Goal: Check status: Check status

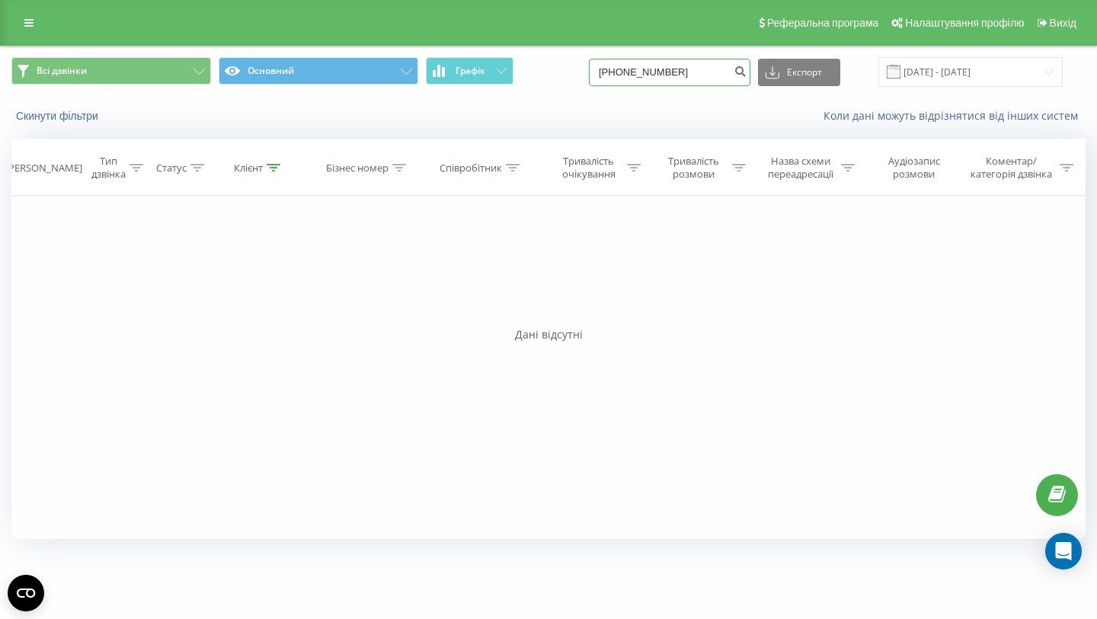
click at [690, 69] on input "[PHONE_NUMBER]" at bounding box center [670, 72] width 162 height 27
type input "48782919079"
click at [747, 66] on icon "submit" at bounding box center [740, 69] width 13 height 9
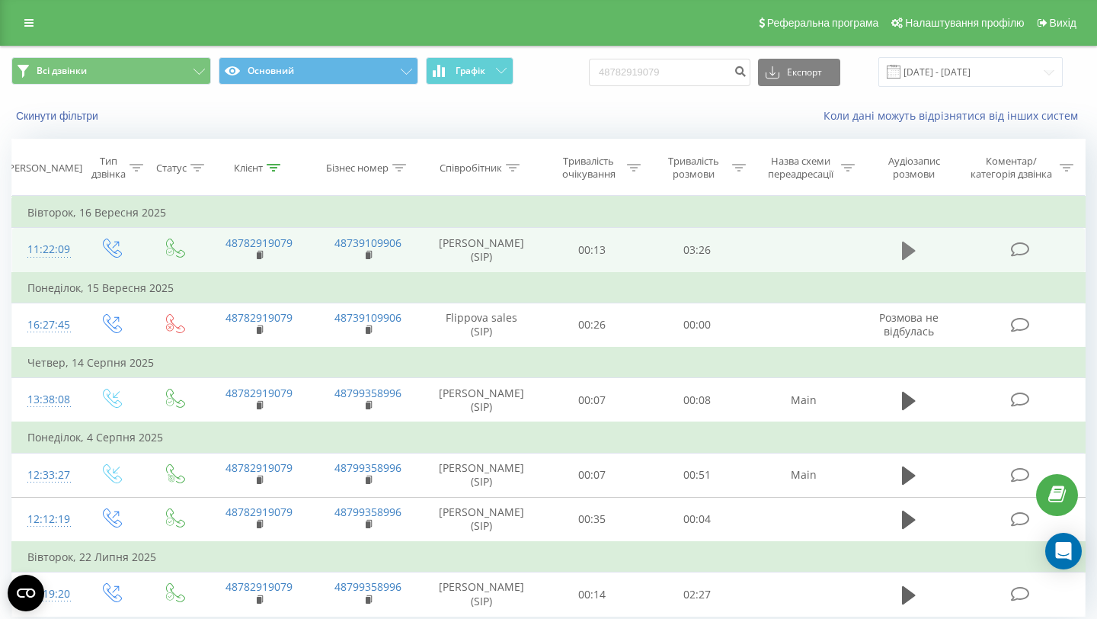
click at [904, 251] on icon at bounding box center [909, 251] width 14 height 18
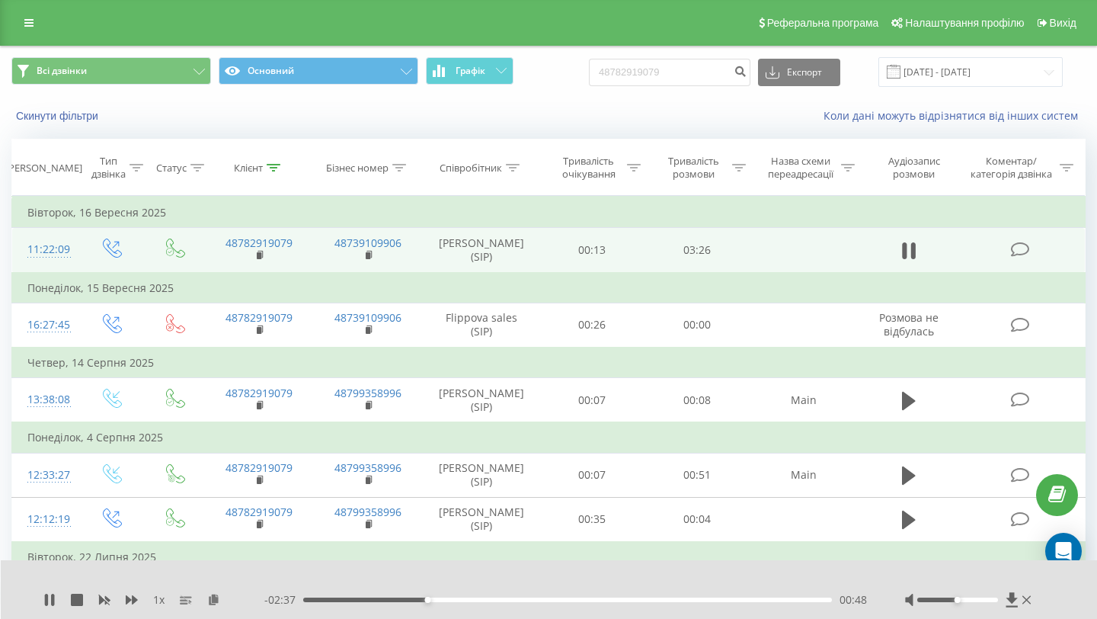
click at [434, 600] on div "00:48" at bounding box center [567, 599] width 529 height 5
click at [451, 601] on div "00:51" at bounding box center [567, 599] width 529 height 5
click at [485, 600] on div "01:04" at bounding box center [567, 599] width 529 height 5
click at [498, 600] on div "01:12" at bounding box center [567, 599] width 529 height 5
click at [513, 600] on div "01:16" at bounding box center [567, 599] width 529 height 5
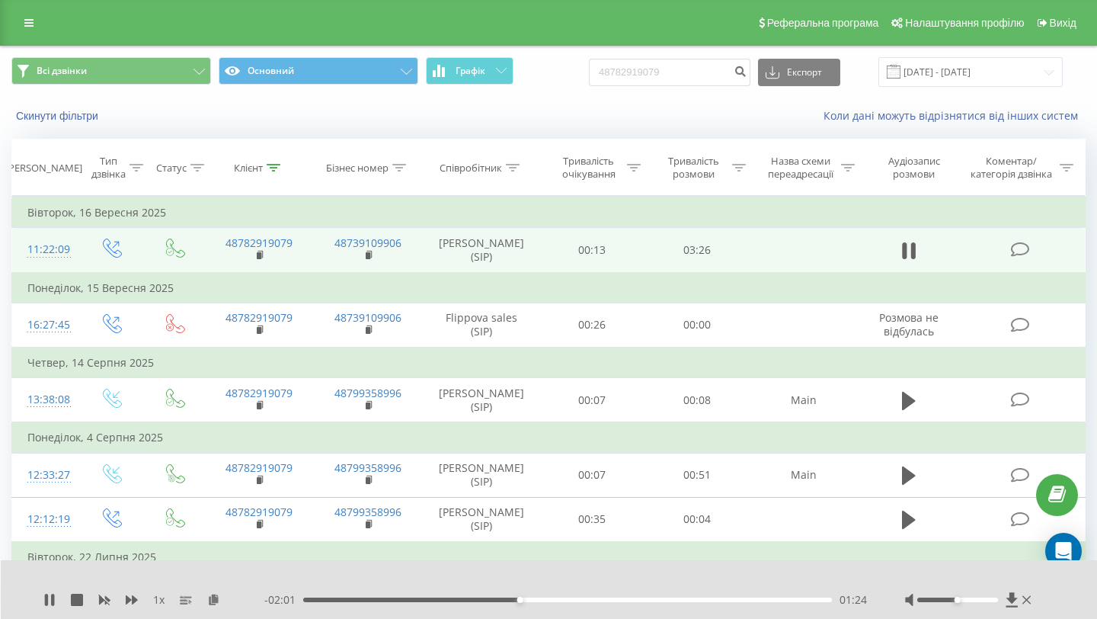
click at [530, 600] on div "01:24" at bounding box center [567, 599] width 529 height 5
click at [546, 599] on div "01:29" at bounding box center [567, 599] width 529 height 5
click at [557, 597] on div "01:35" at bounding box center [567, 599] width 529 height 5
click at [580, 600] on div "01:41" at bounding box center [567, 599] width 529 height 5
click at [592, 600] on div "01:49" at bounding box center [567, 599] width 529 height 5
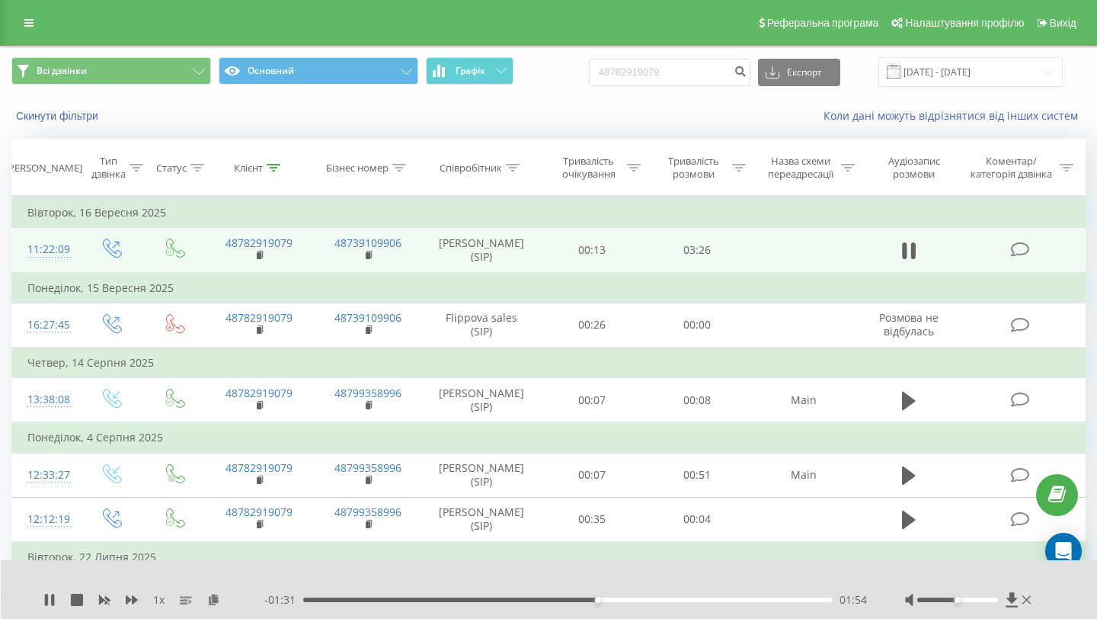
click at [611, 597] on div "01:54" at bounding box center [567, 599] width 529 height 5
click at [626, 599] on div "02:01" at bounding box center [567, 599] width 529 height 5
click at [650, 600] on div "02:11" at bounding box center [567, 599] width 529 height 5
click at [662, 599] on div "02:15" at bounding box center [567, 599] width 529 height 5
click at [674, 600] on div "02:21" at bounding box center [567, 599] width 529 height 5
